Goal: Navigation & Orientation: Find specific page/section

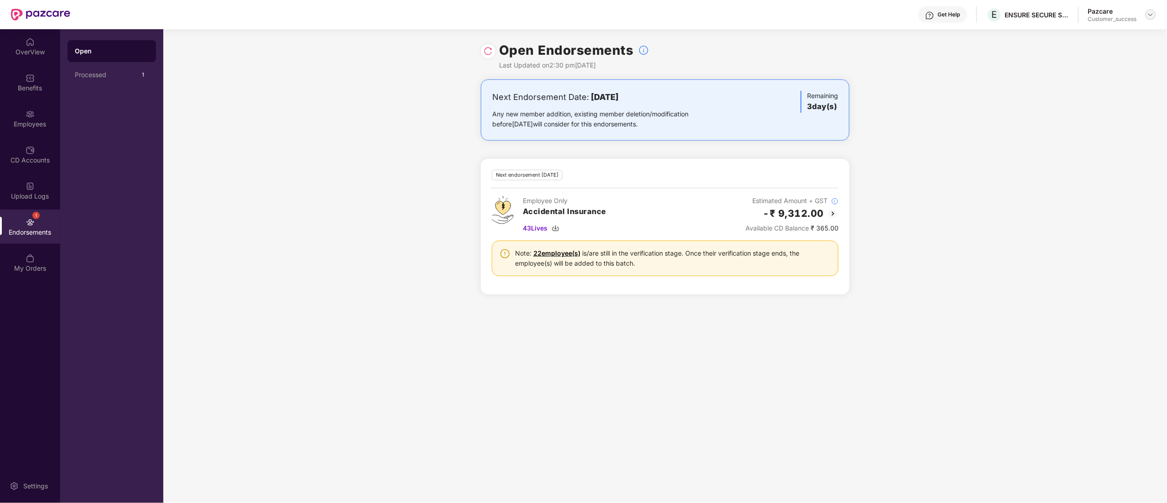
click at [1150, 16] on img at bounding box center [1150, 14] width 7 height 7
click at [1082, 36] on div "Switch to partner view" at bounding box center [1107, 36] width 119 height 18
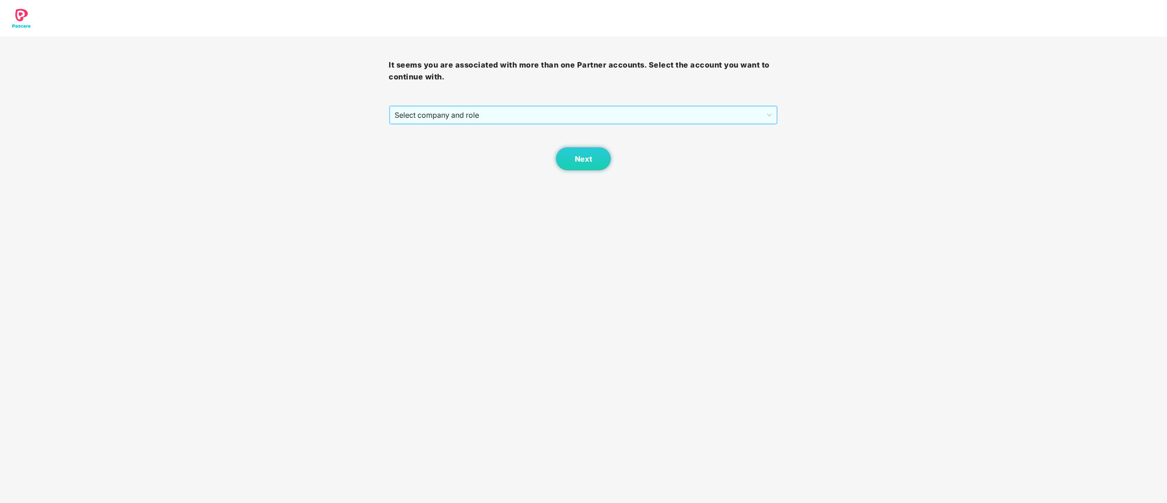
click at [426, 112] on span "Select company and role" at bounding box center [583, 114] width 377 height 17
click at [418, 151] on div "Pazcare - CUSTOMER_SUCCESS" at bounding box center [584, 148] width 378 height 10
click at [584, 160] on span "Next" at bounding box center [583, 159] width 17 height 9
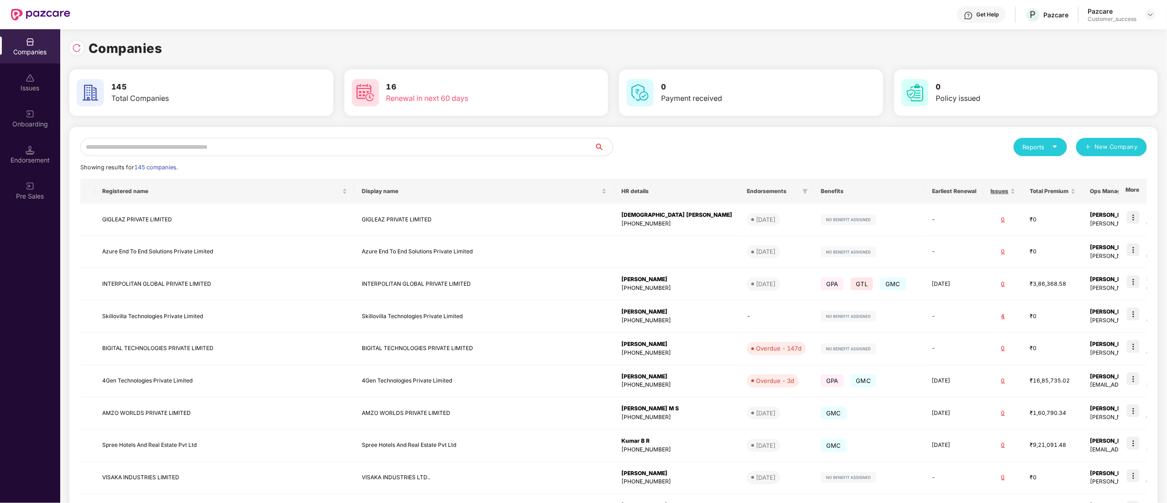
click at [185, 142] on input "text" at bounding box center [337, 147] width 514 height 18
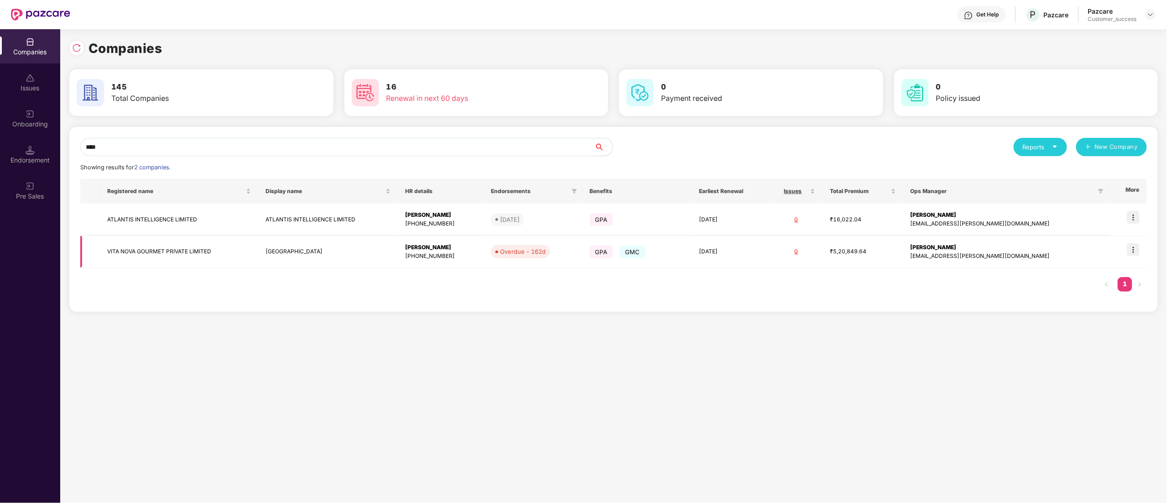
type input "****"
click at [1135, 245] on img at bounding box center [1133, 249] width 13 height 13
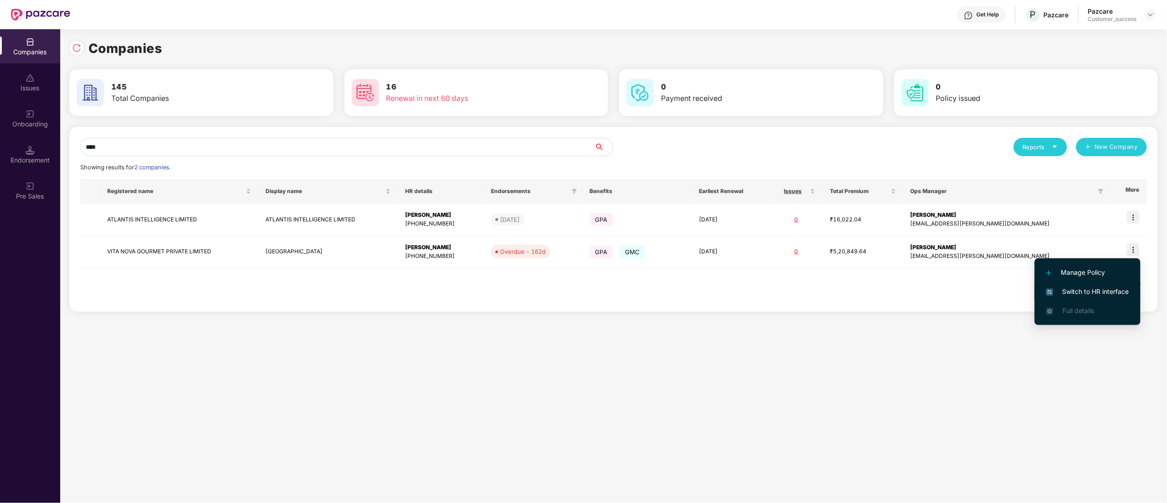
click at [1068, 291] on span "Switch to HR interface" at bounding box center [1087, 291] width 83 height 10
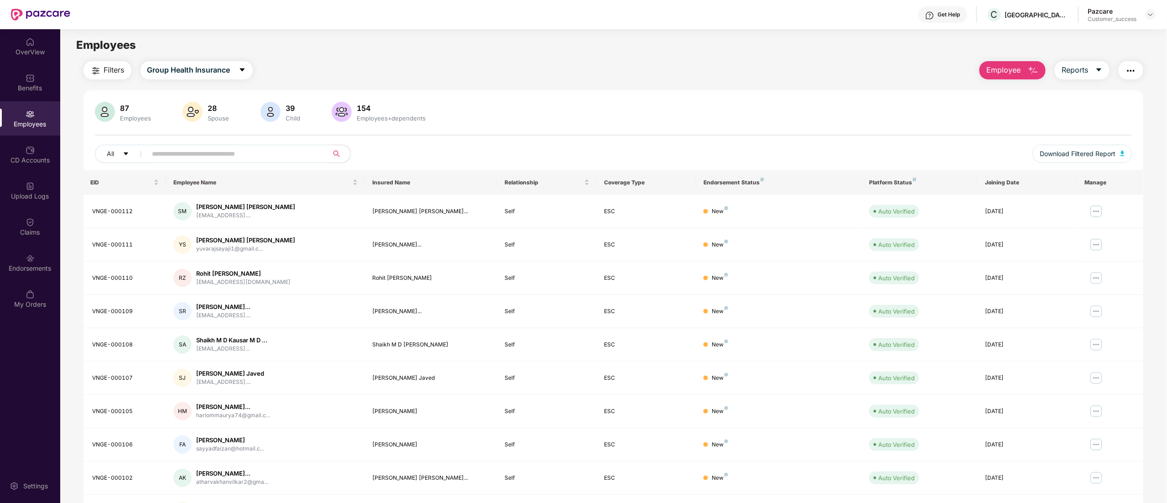
click at [191, 151] on input "text" at bounding box center [234, 154] width 164 height 14
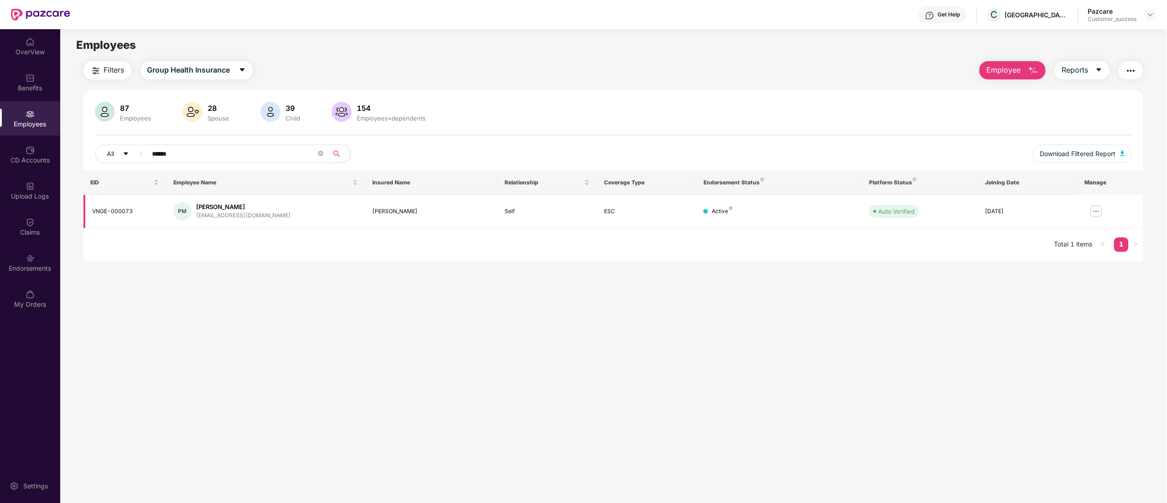
type input "******"
click at [1101, 210] on img at bounding box center [1096, 211] width 15 height 15
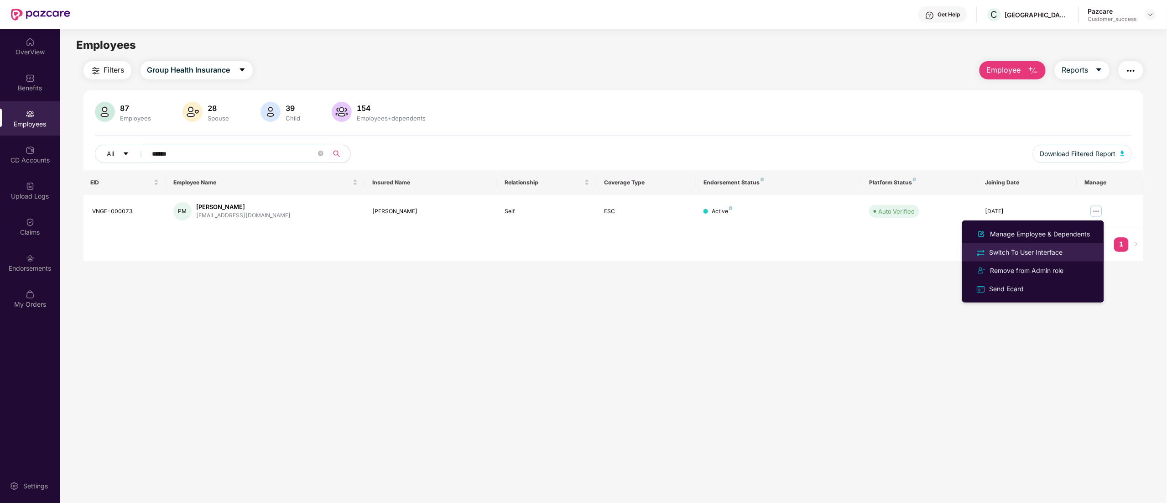
click at [1055, 250] on div "Switch To User Interface" at bounding box center [1026, 252] width 77 height 10
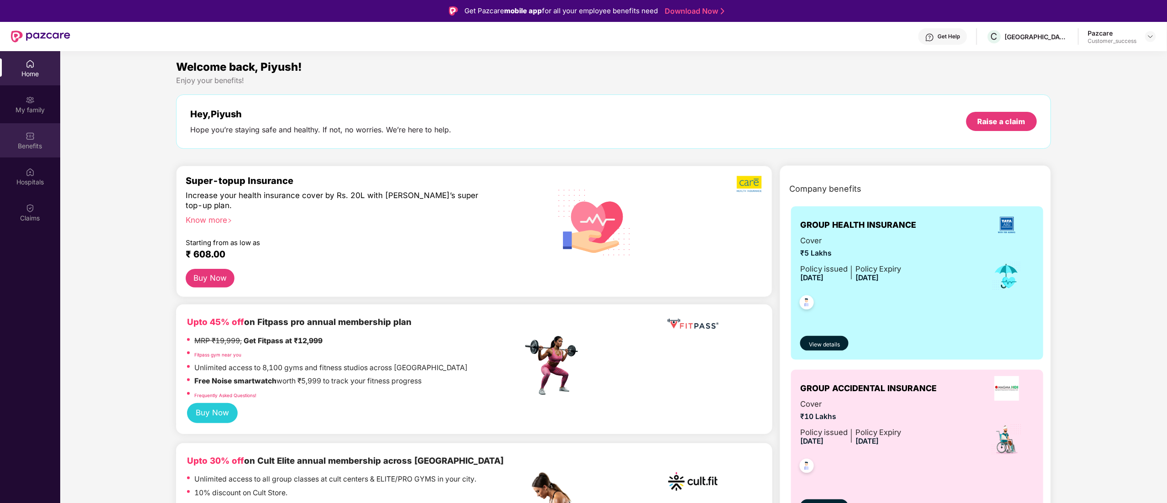
click at [20, 142] on div "Benefits" at bounding box center [30, 145] width 60 height 9
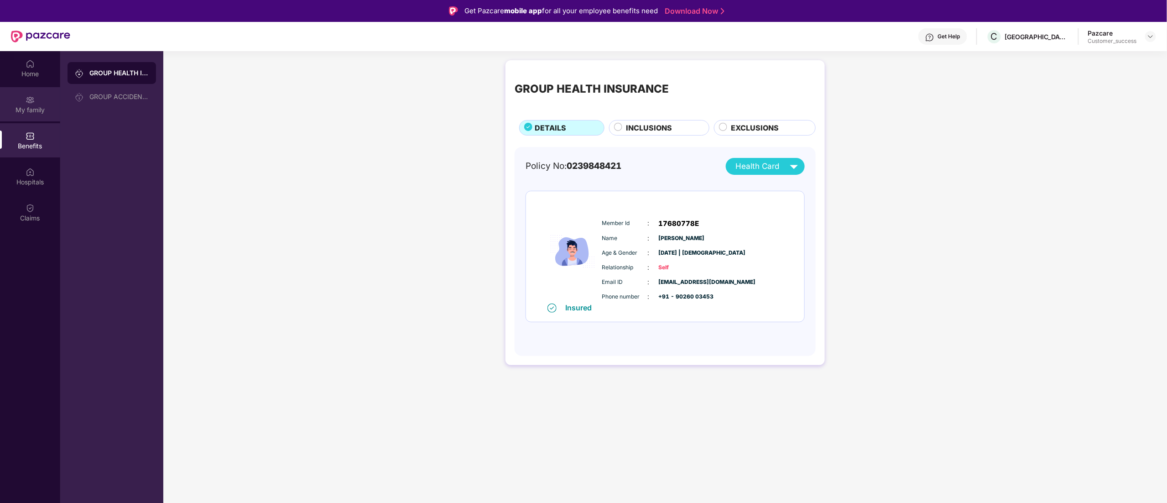
click at [35, 105] on div "My family" at bounding box center [30, 109] width 60 height 9
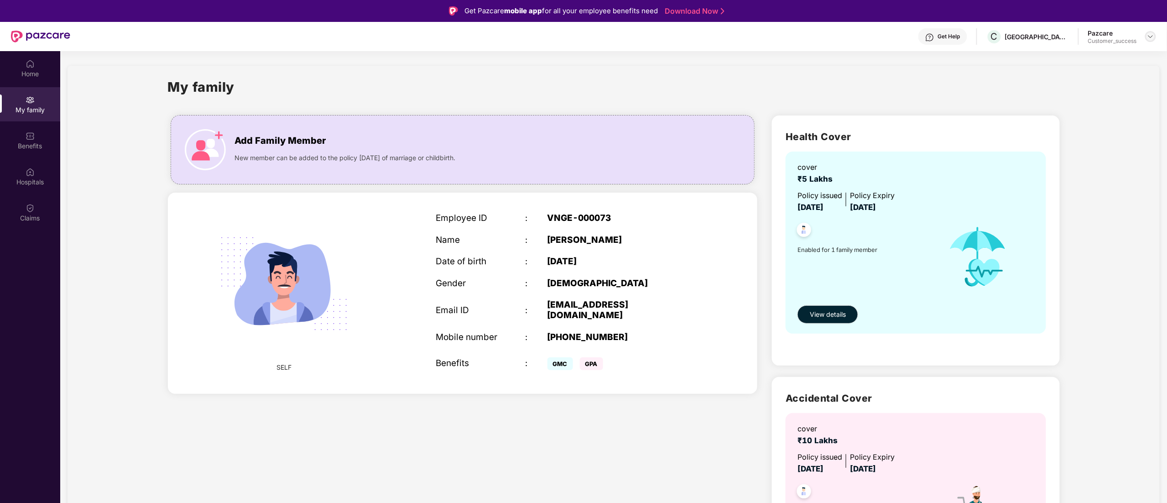
click at [1150, 33] on img at bounding box center [1150, 36] width 7 height 7
click at [1082, 60] on div "Switch to partner view" at bounding box center [1107, 58] width 119 height 18
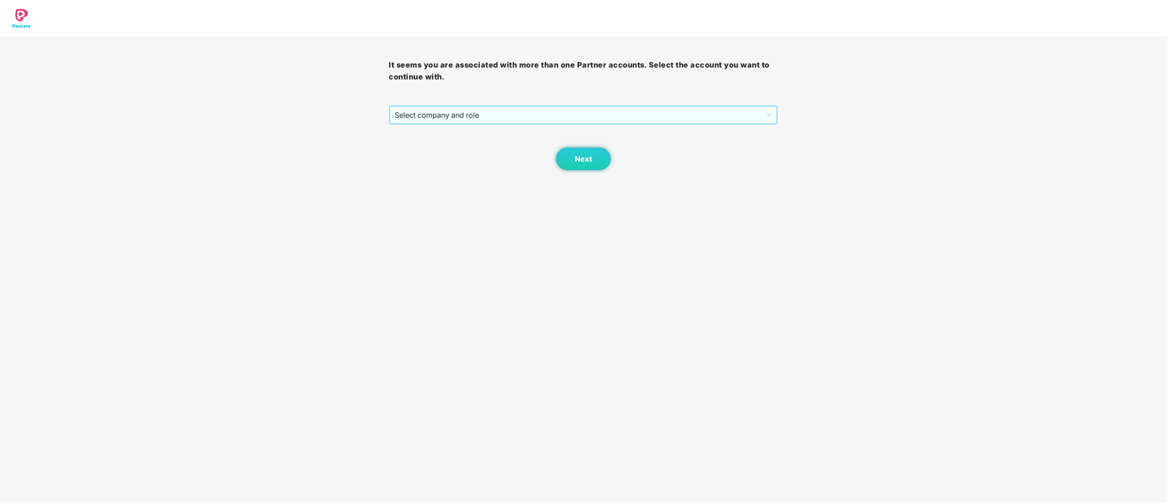
click at [501, 113] on span "Select company and role" at bounding box center [583, 114] width 377 height 17
click at [454, 149] on div "Pazcare - CUSTOMER_SUCCESS" at bounding box center [584, 148] width 378 height 10
click at [577, 155] on span "Next" at bounding box center [583, 159] width 17 height 9
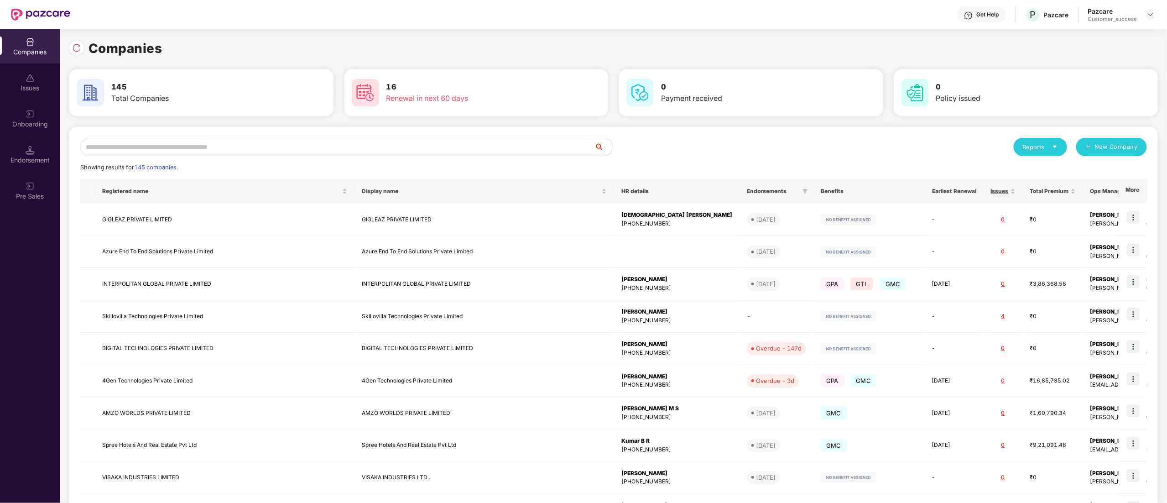
click at [191, 141] on input "text" at bounding box center [337, 147] width 514 height 18
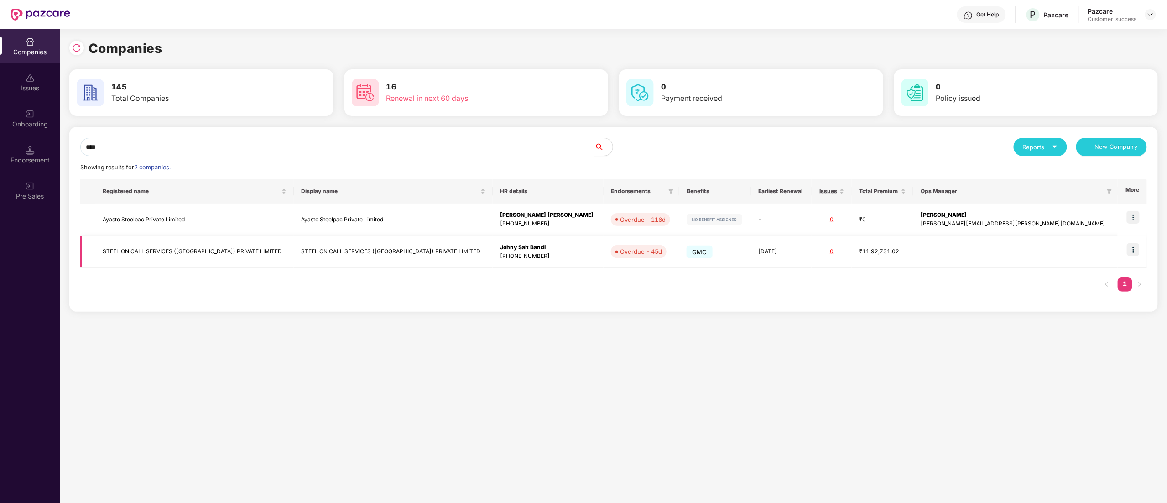
type input "****"
click at [1135, 253] on img at bounding box center [1133, 249] width 13 height 13
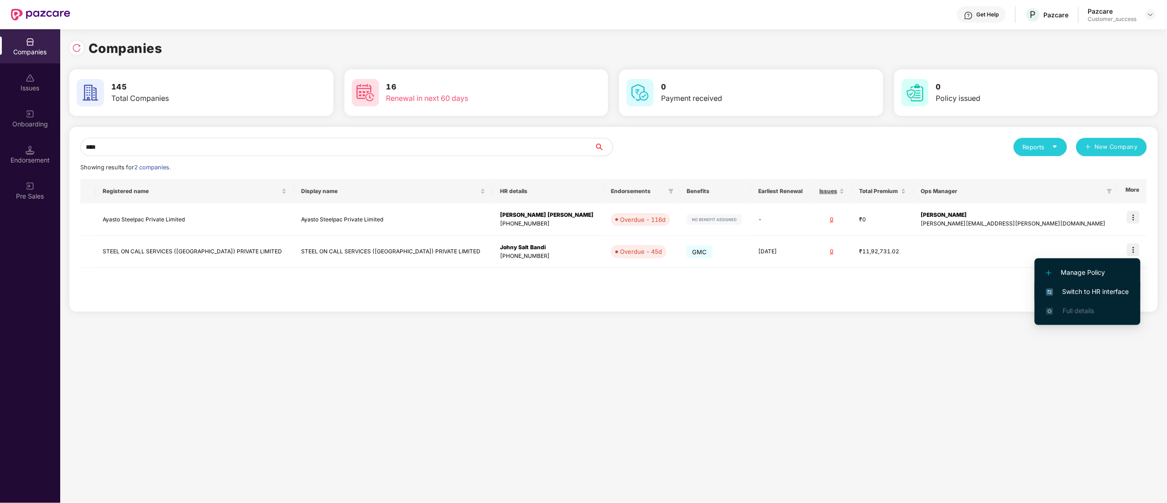
click at [1075, 291] on span "Switch to HR interface" at bounding box center [1087, 291] width 83 height 10
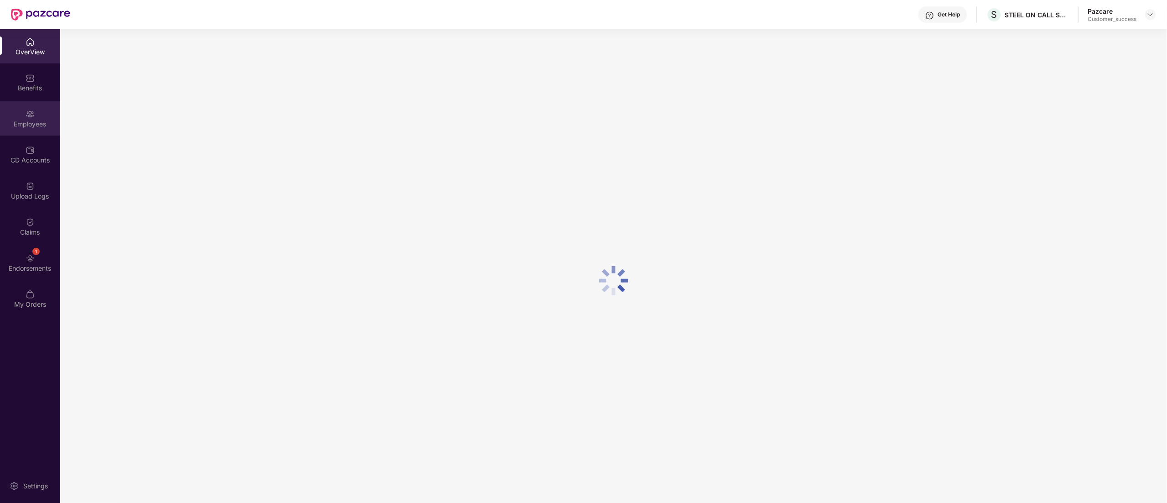
click at [17, 114] on div "Employees" at bounding box center [30, 118] width 60 height 34
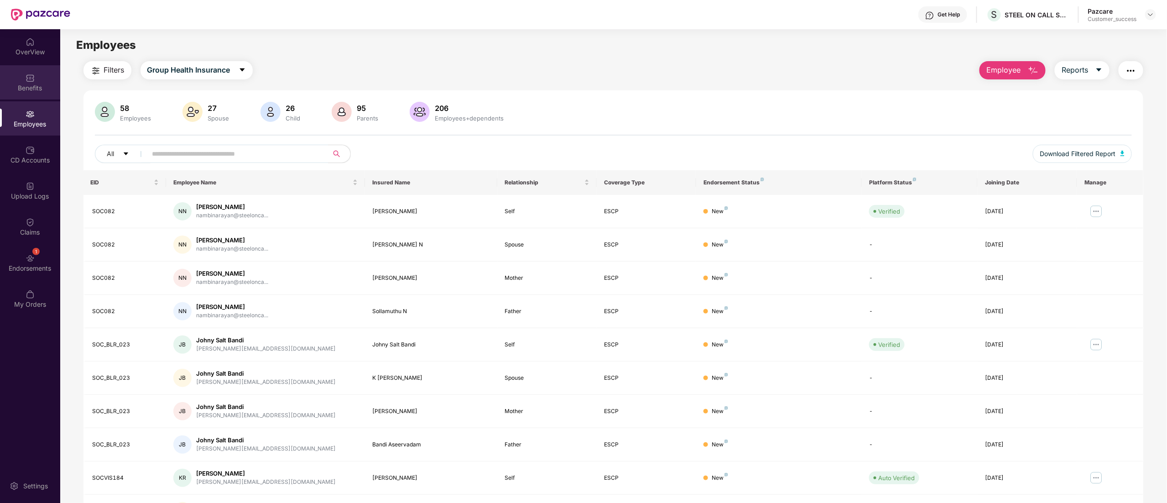
click at [18, 73] on div "Benefits" at bounding box center [30, 82] width 60 height 34
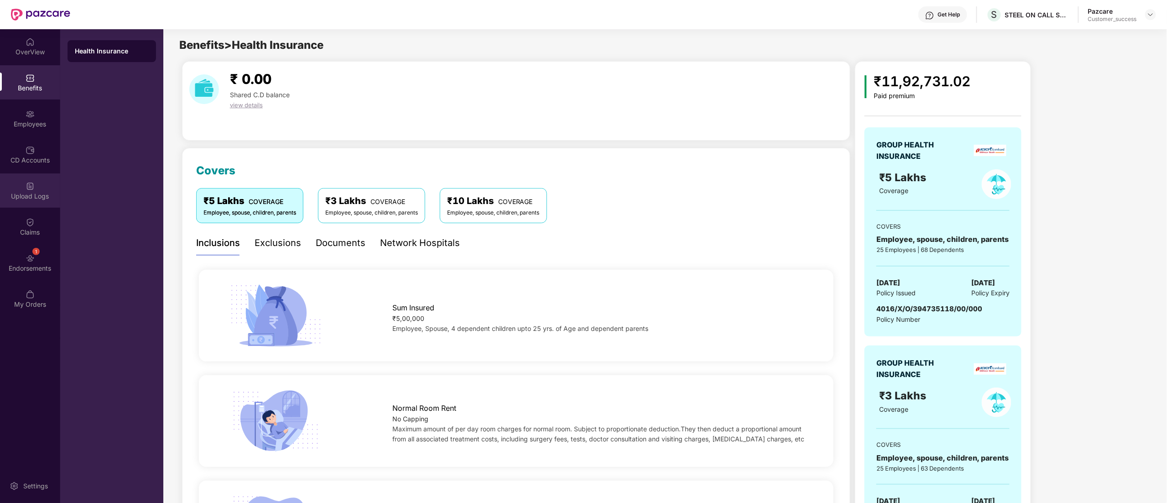
click at [26, 196] on div "Upload Logs" at bounding box center [30, 196] width 60 height 9
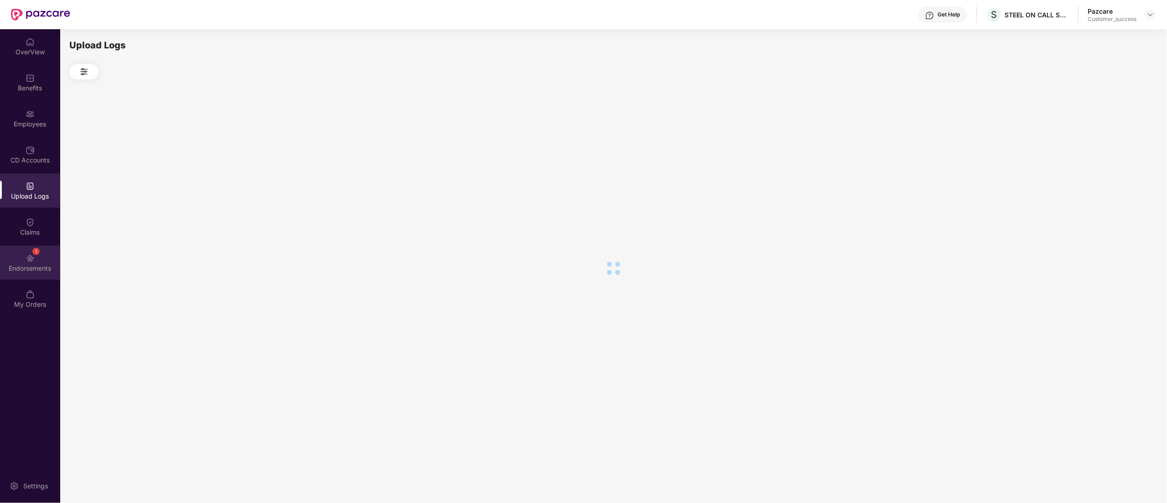
click at [21, 268] on div "Endorsements" at bounding box center [30, 268] width 60 height 9
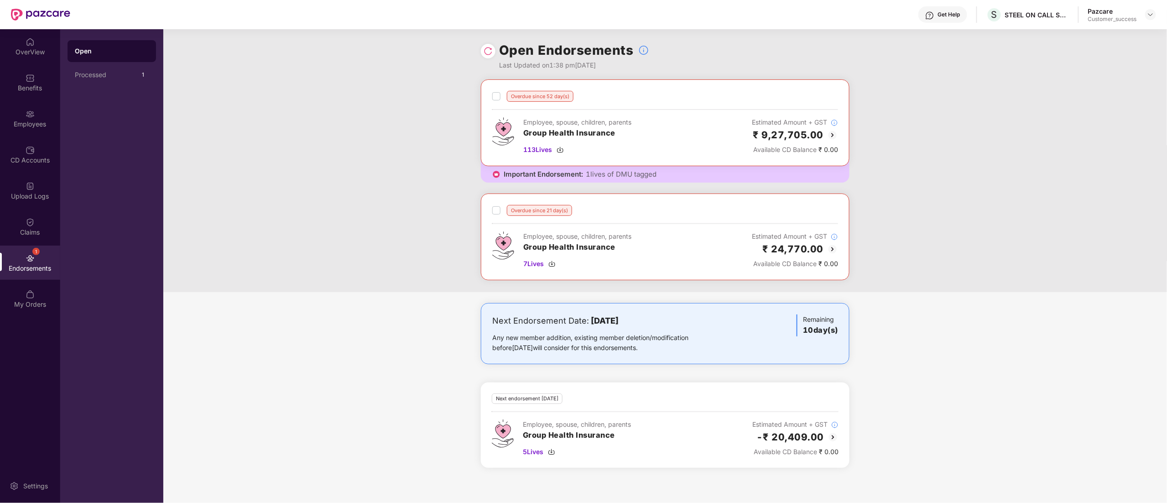
click at [832, 136] on img at bounding box center [832, 135] width 11 height 11
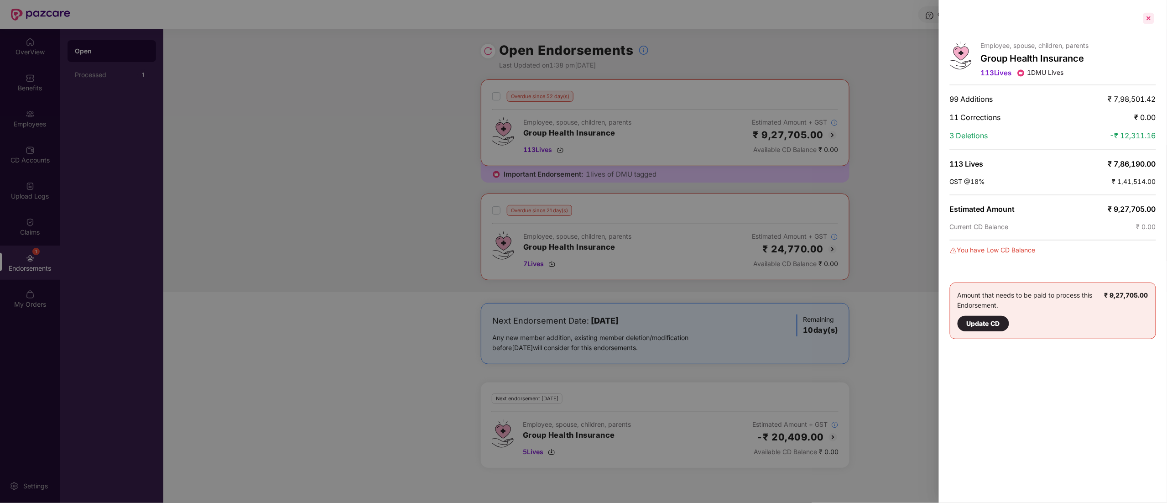
click at [1147, 20] on div at bounding box center [1148, 18] width 15 height 15
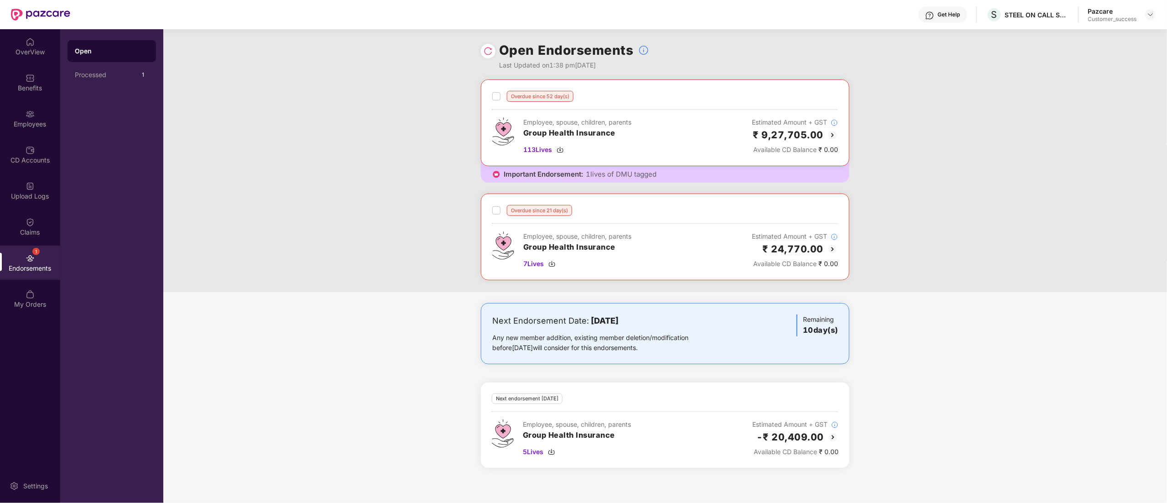
click at [830, 138] on img at bounding box center [832, 135] width 11 height 11
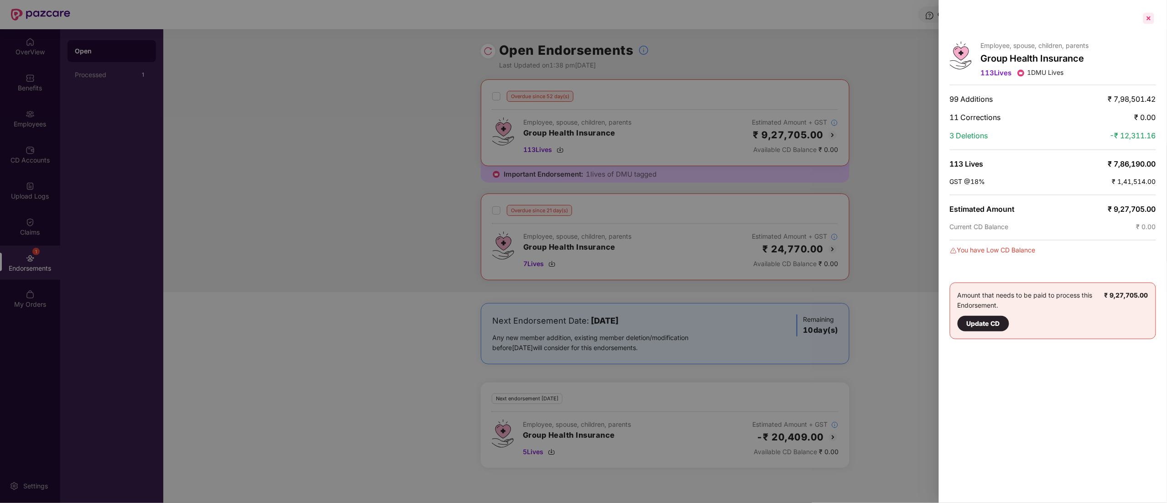
click at [1150, 12] on div at bounding box center [1148, 18] width 15 height 15
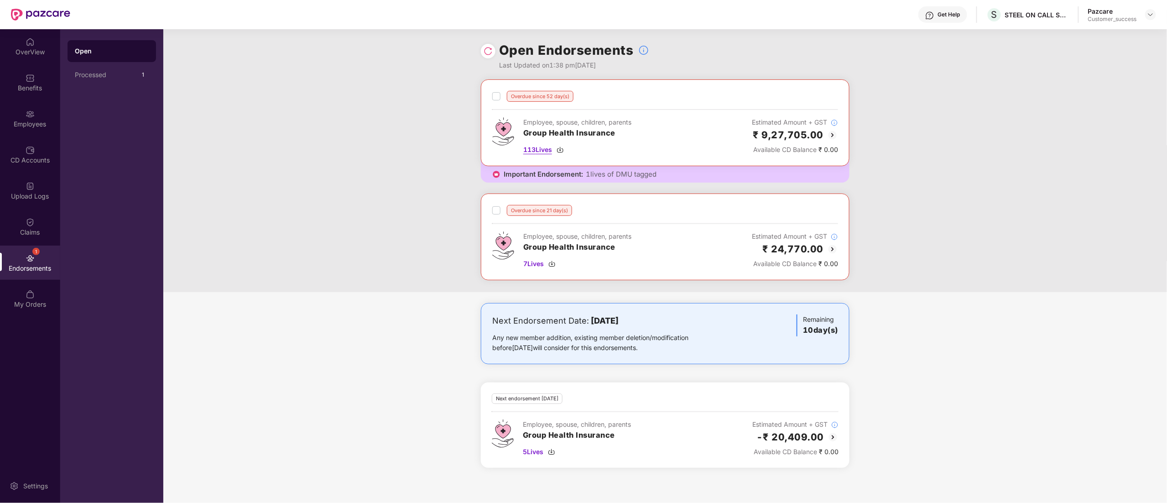
click at [563, 150] on img at bounding box center [560, 149] width 7 height 7
